Goal: Find contact information: Find contact information

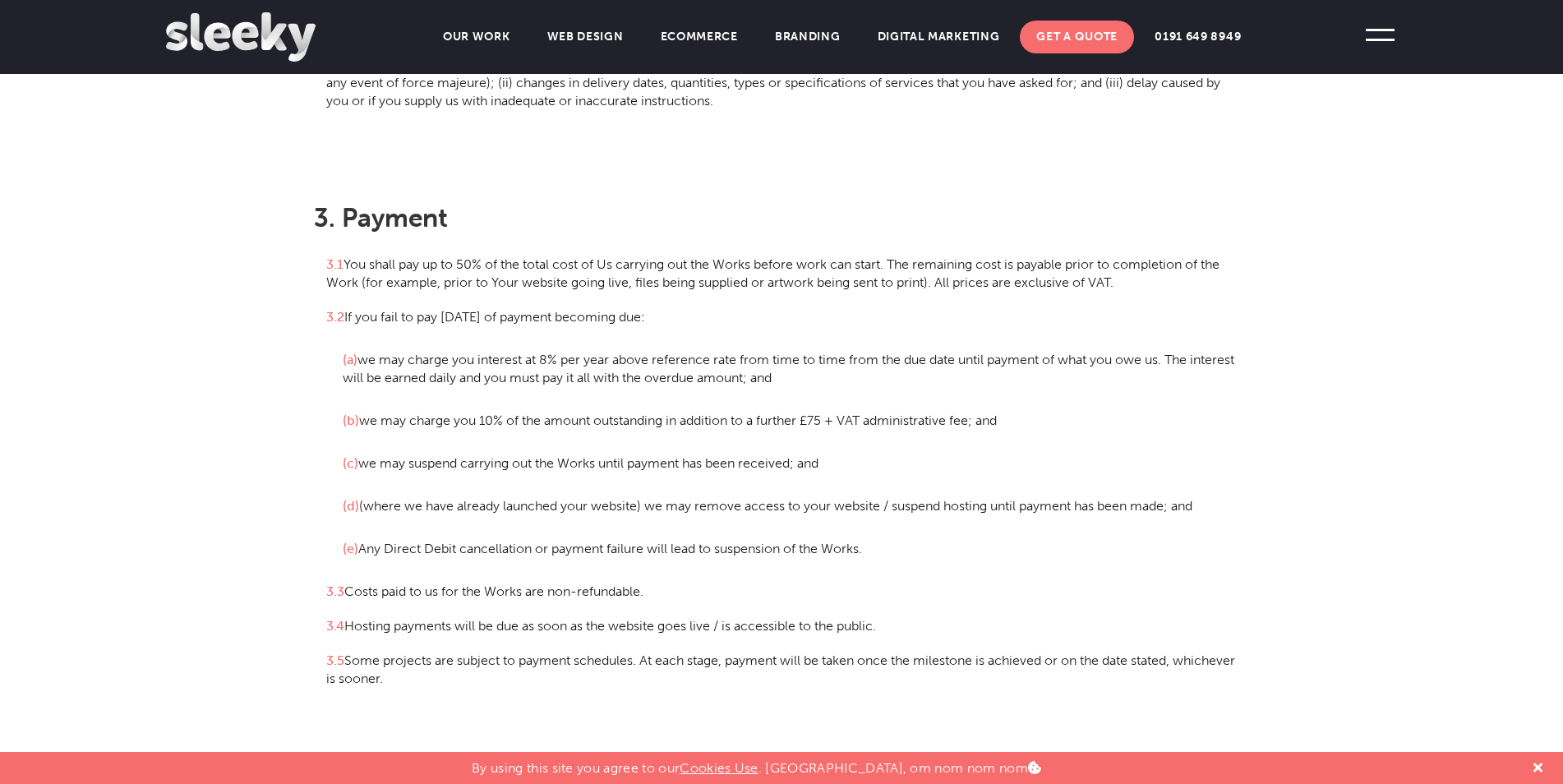
scroll to position [1151, 0]
click at [1390, 38] on span at bounding box center [1380, 34] width 45 height 45
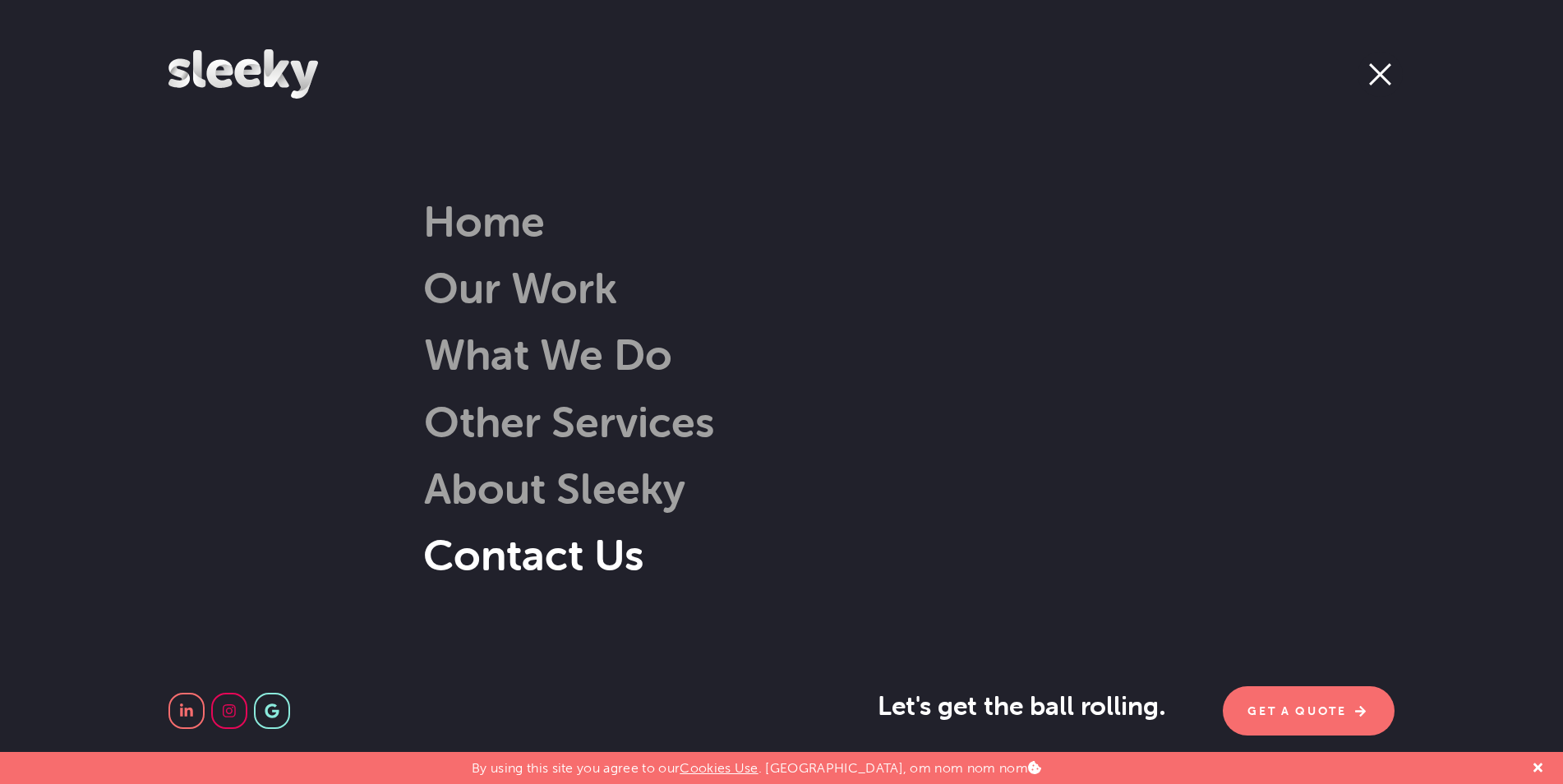
click at [531, 554] on link "Contact Us" at bounding box center [533, 555] width 220 height 53
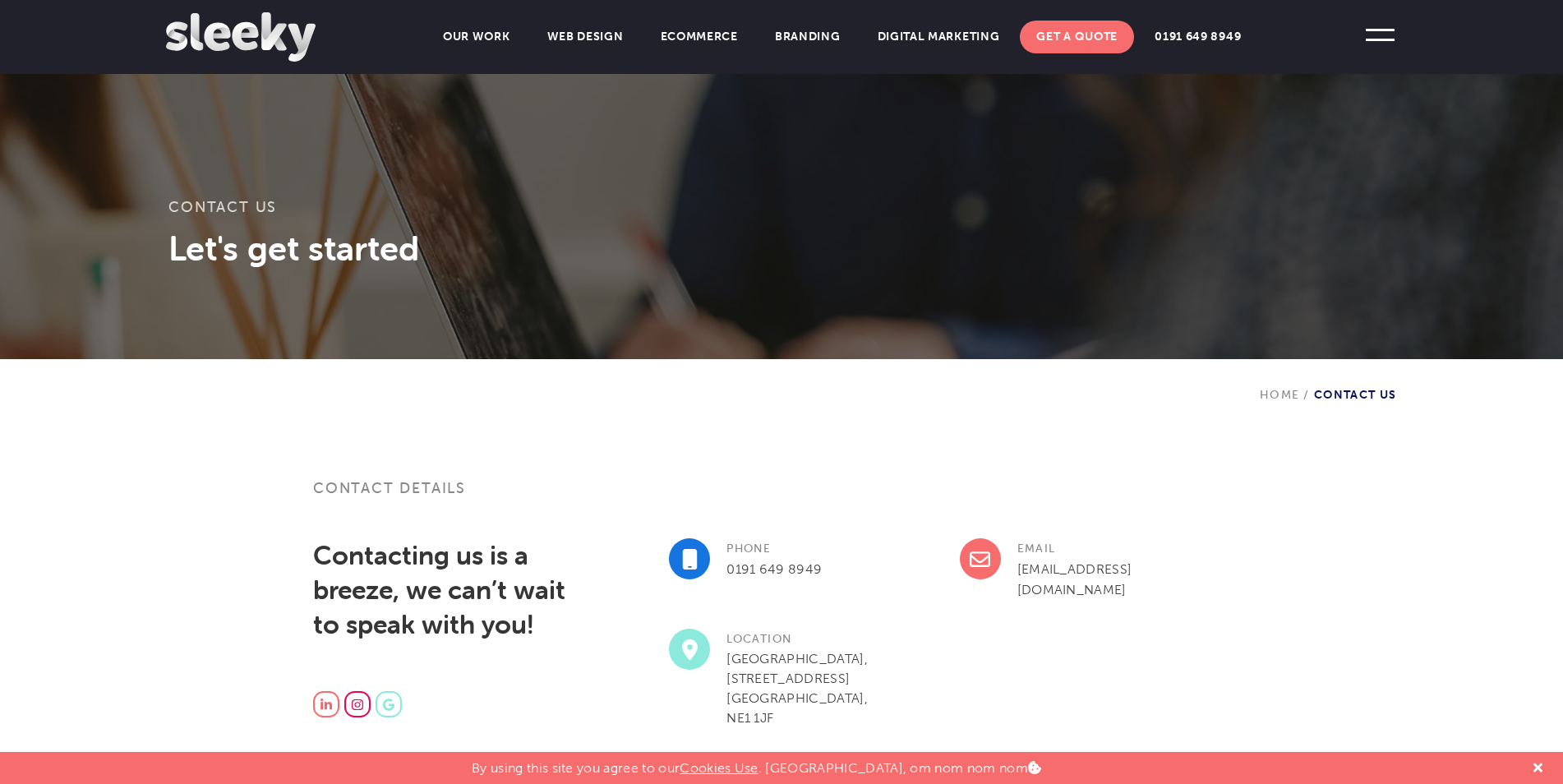
scroll to position [246, 0]
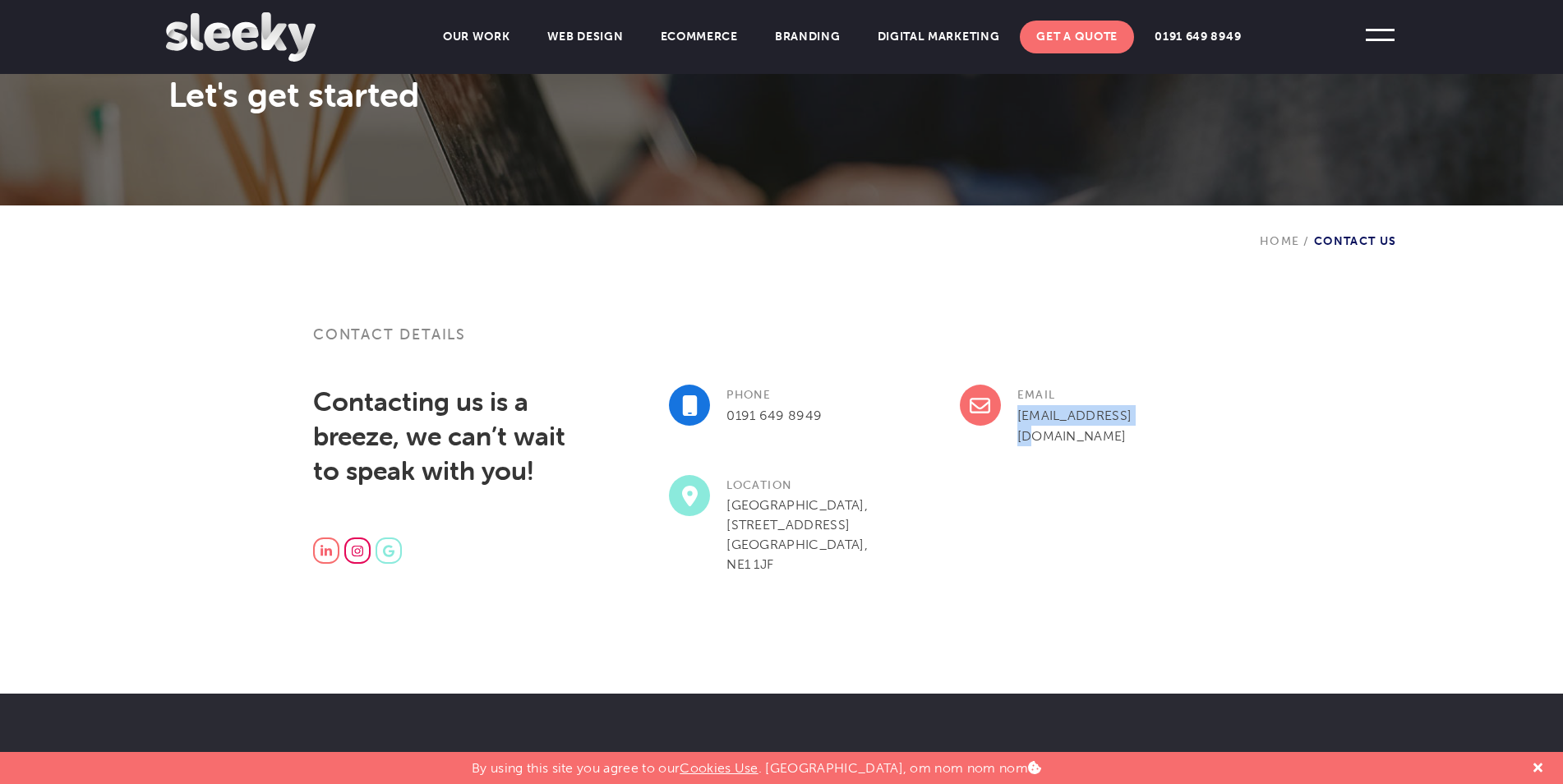
drag, startPoint x: 1139, startPoint y: 420, endPoint x: 1014, endPoint y: 420, distance: 125.0
click at [1014, 420] on div "Email [EMAIL_ADDRESS][DOMAIN_NAME]" at bounding box center [1105, 429] width 290 height 91
copy link "[EMAIL_ADDRESS][DOMAIN_NAME]"
